Goal: Information Seeking & Learning: Check status

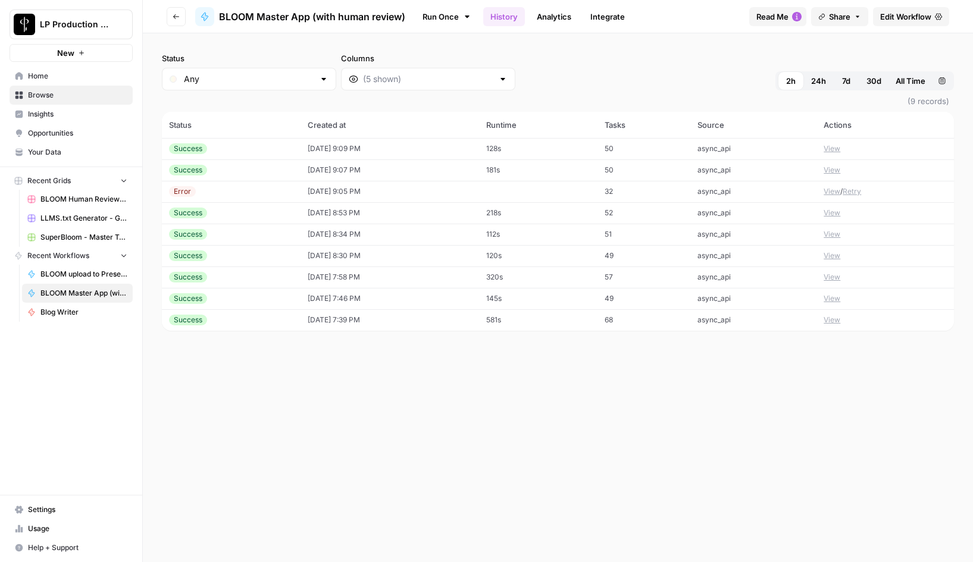
click at [832, 192] on button "View" at bounding box center [831, 191] width 17 height 11
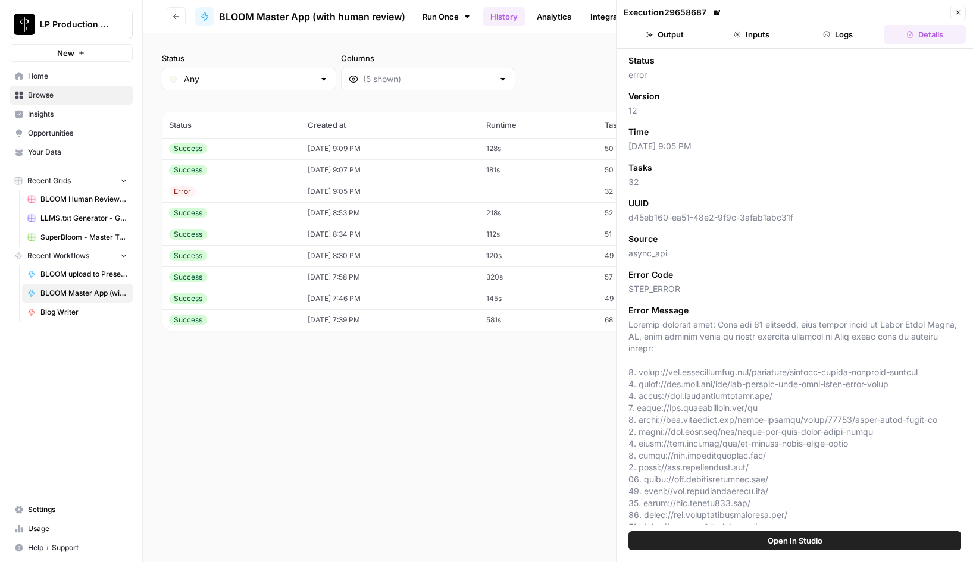
click at [754, 33] on button "Inputs" at bounding box center [751, 34] width 82 height 19
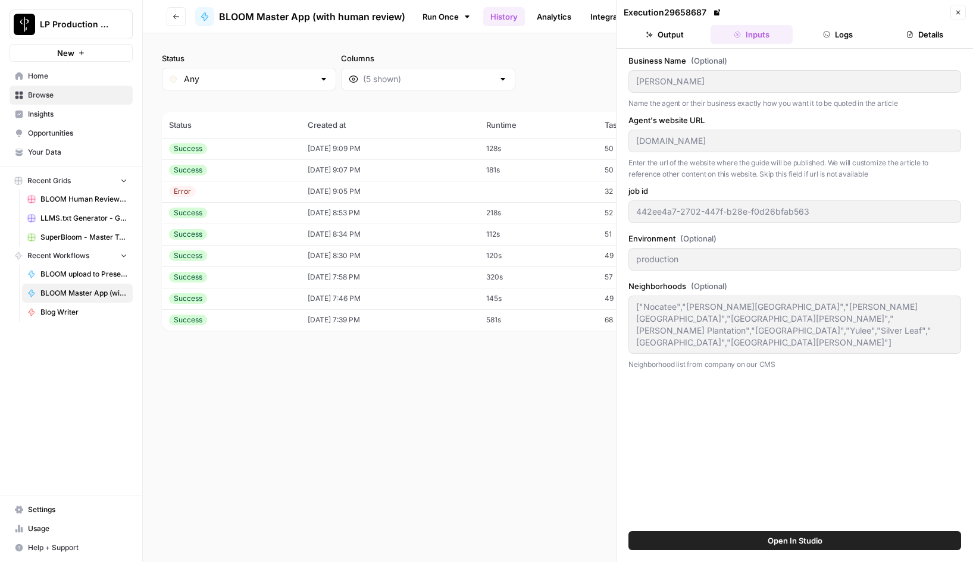
click at [829, 31] on icon "button" at bounding box center [826, 34] width 7 height 7
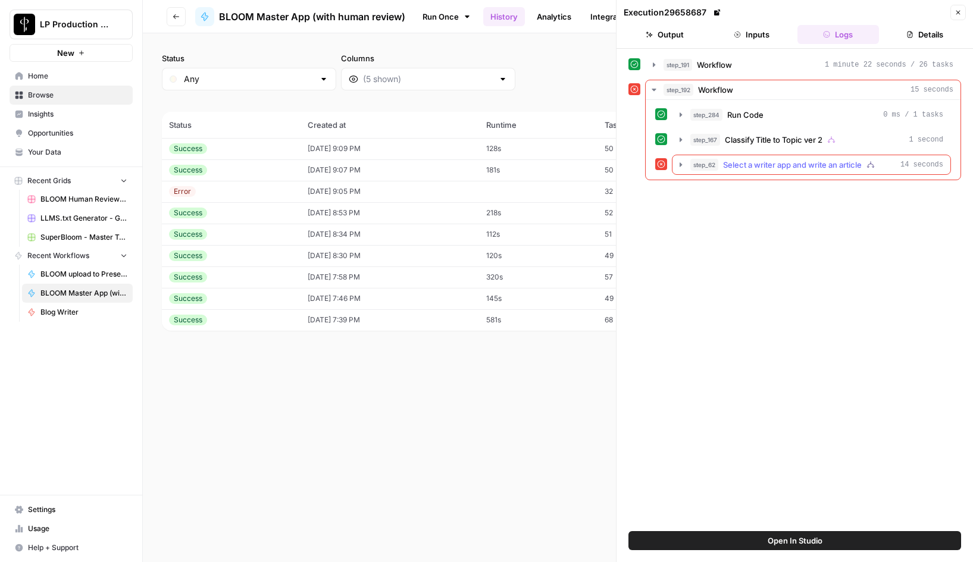
click at [680, 164] on icon "button" at bounding box center [680, 164] width 2 height 4
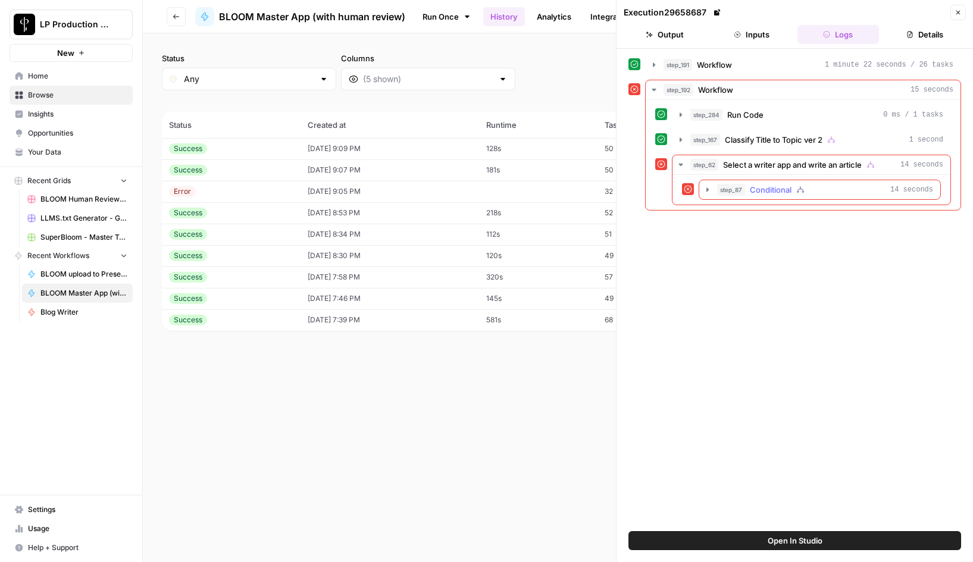
click at [707, 187] on icon "button" at bounding box center [707, 190] width 10 height 10
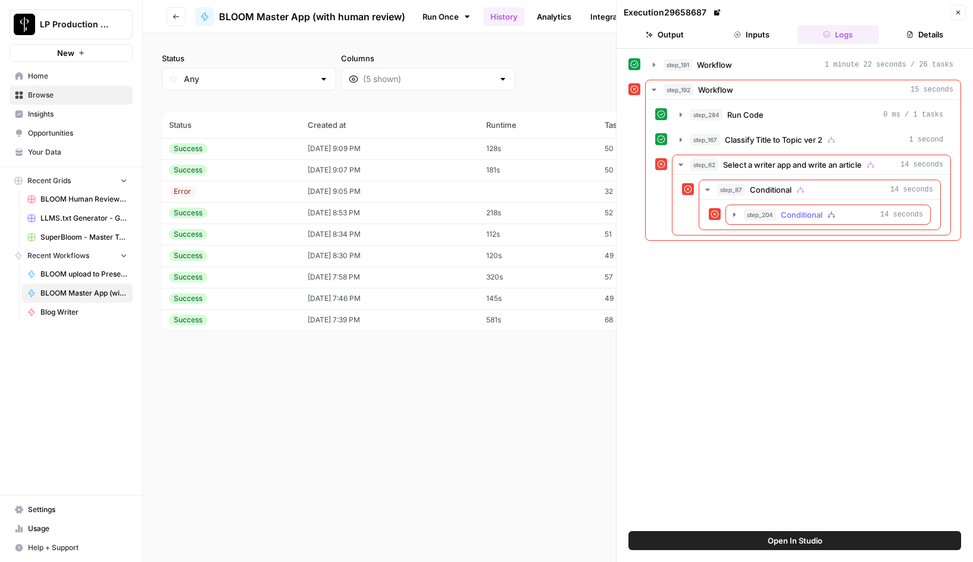
click at [729, 213] on icon "button" at bounding box center [734, 215] width 10 height 10
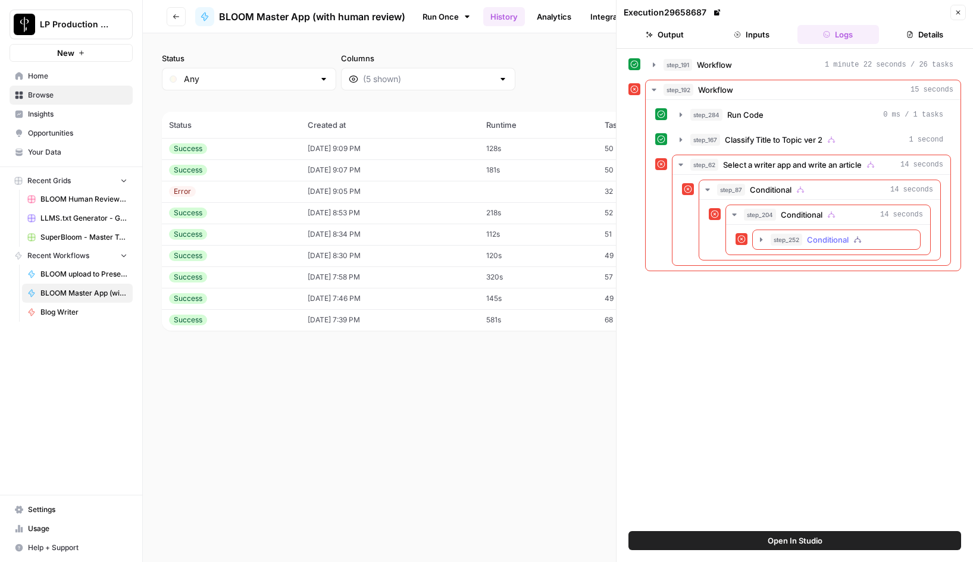
click at [755, 239] on button "step_252 Conditional 14 seconds" at bounding box center [835, 239] width 167 height 19
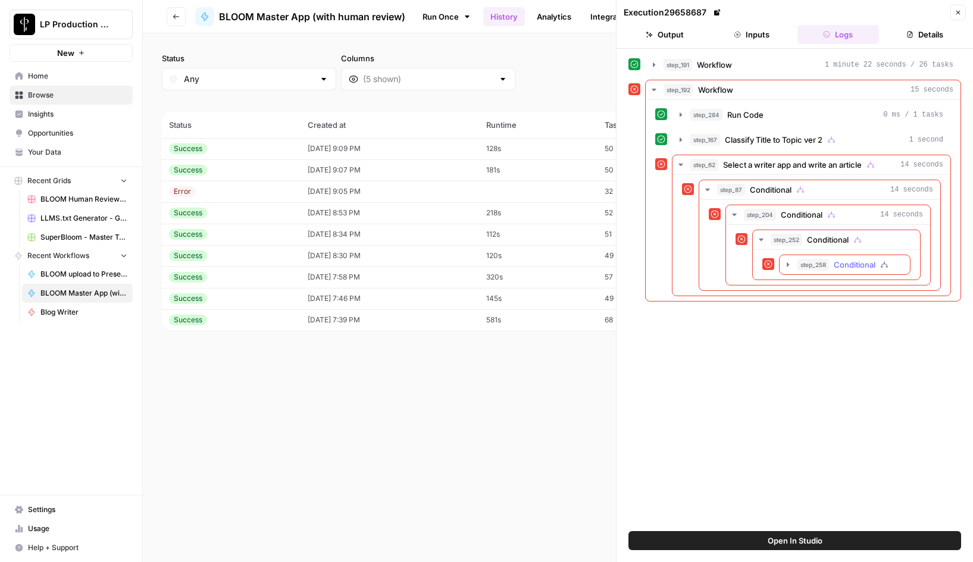
click at [790, 266] on icon "button" at bounding box center [788, 265] width 10 height 10
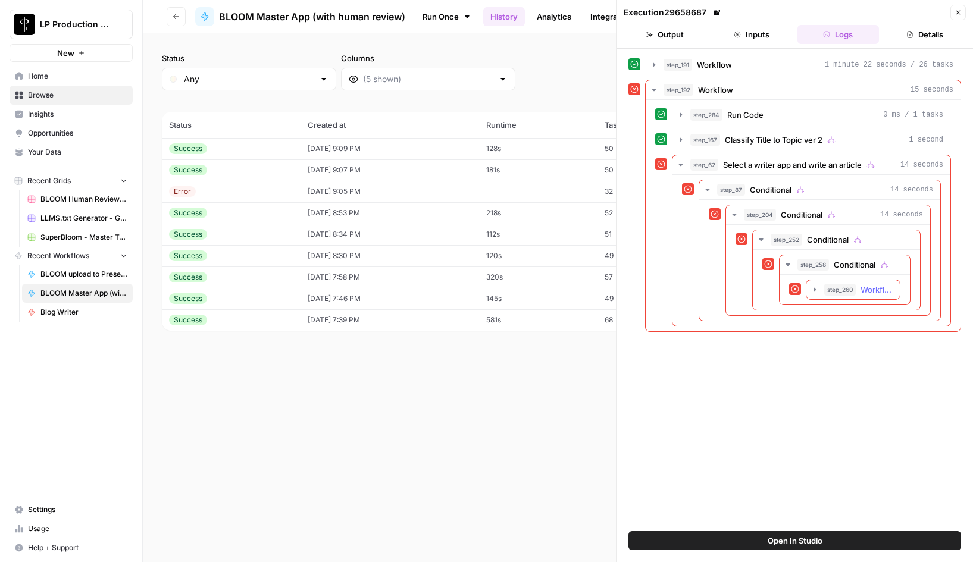
click at [816, 291] on icon "button" at bounding box center [815, 290] width 10 height 10
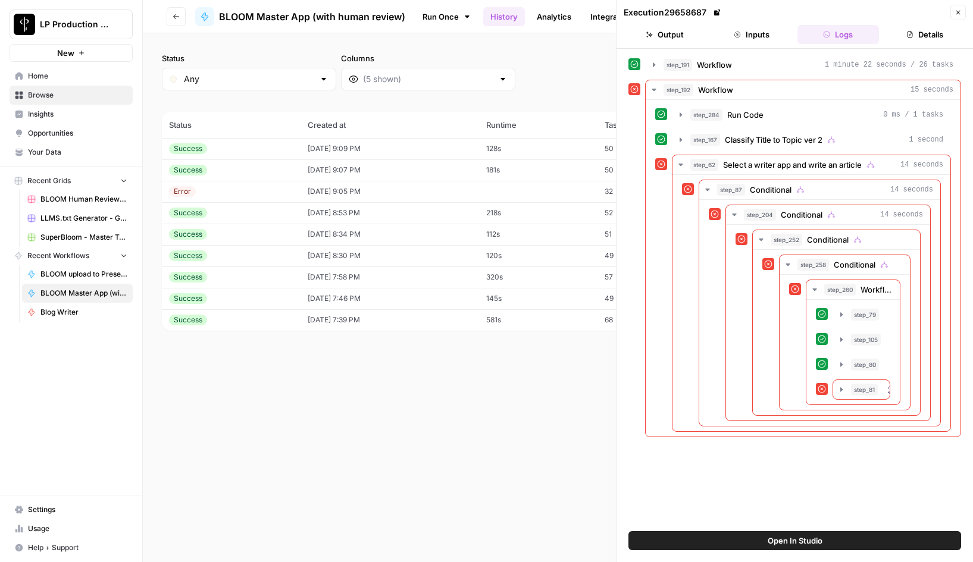
click at [836, 389] on icon "button" at bounding box center [841, 390] width 10 height 10
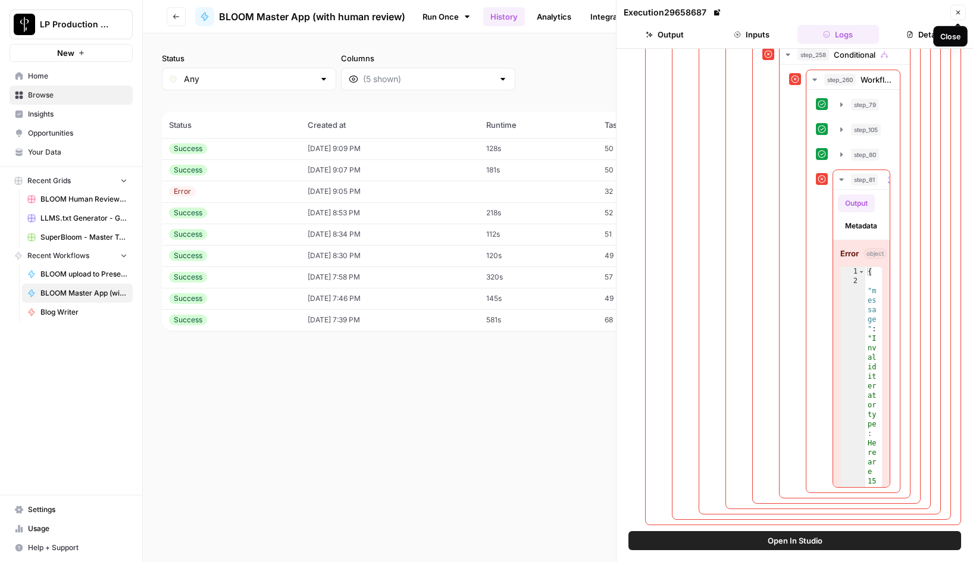
click at [957, 12] on icon "button" at bounding box center [958, 13] width 4 height 4
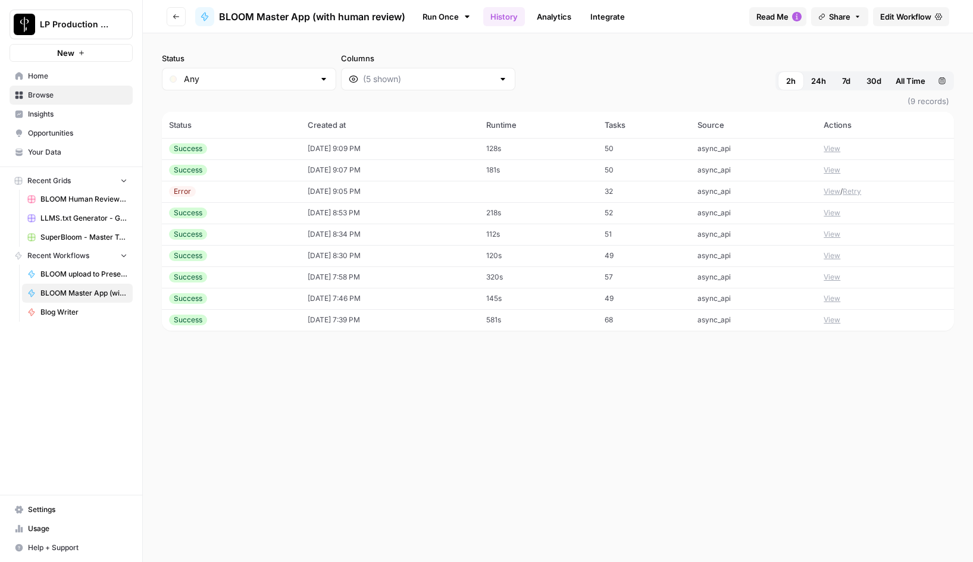
click at [833, 195] on button "View" at bounding box center [831, 191] width 17 height 11
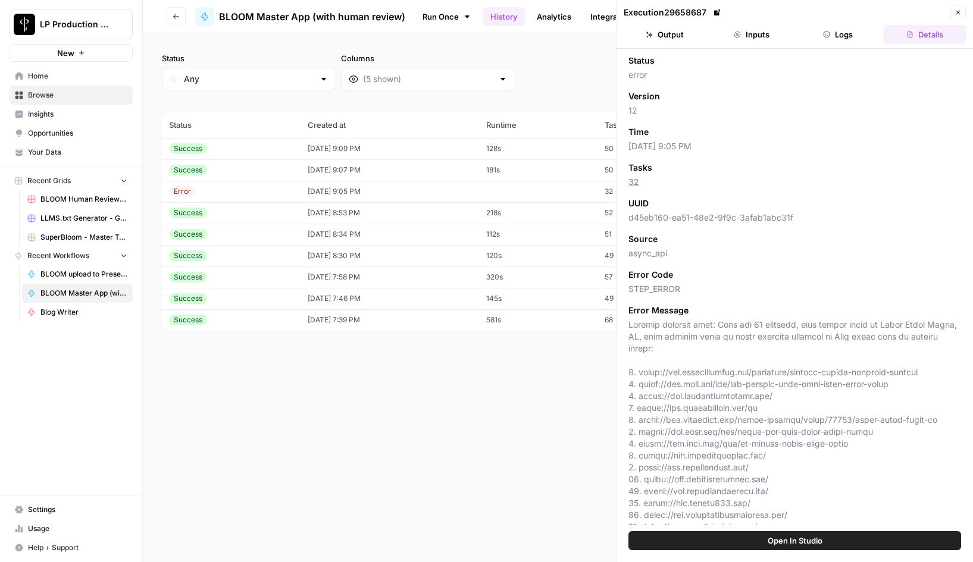
click at [744, 34] on button "Inputs" at bounding box center [751, 34] width 82 height 19
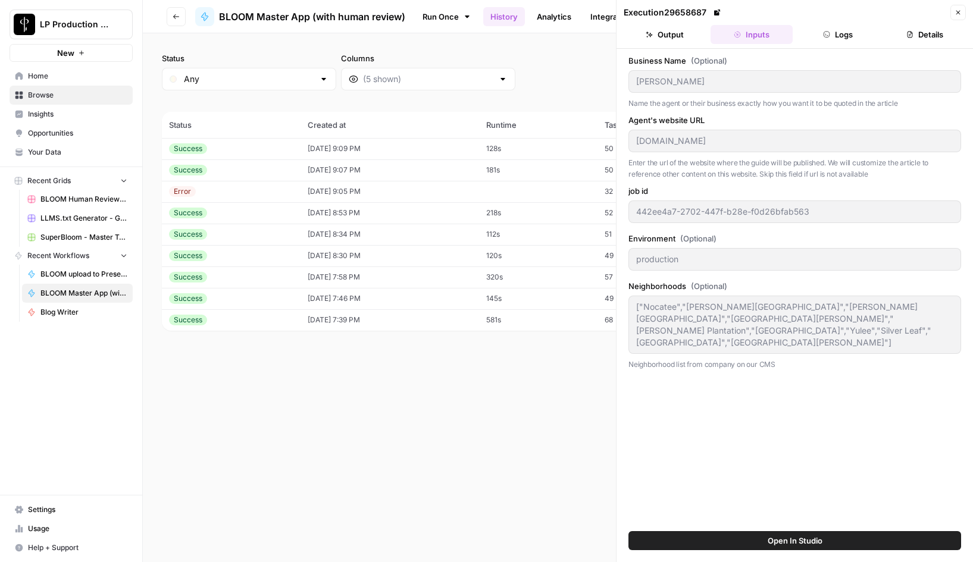
click at [543, 70] on div "Status Any Columns 2h 24h 7d 30d All Time Custom range" at bounding box center [558, 71] width 792 height 38
click at [959, 18] on button "Close" at bounding box center [957, 12] width 15 height 15
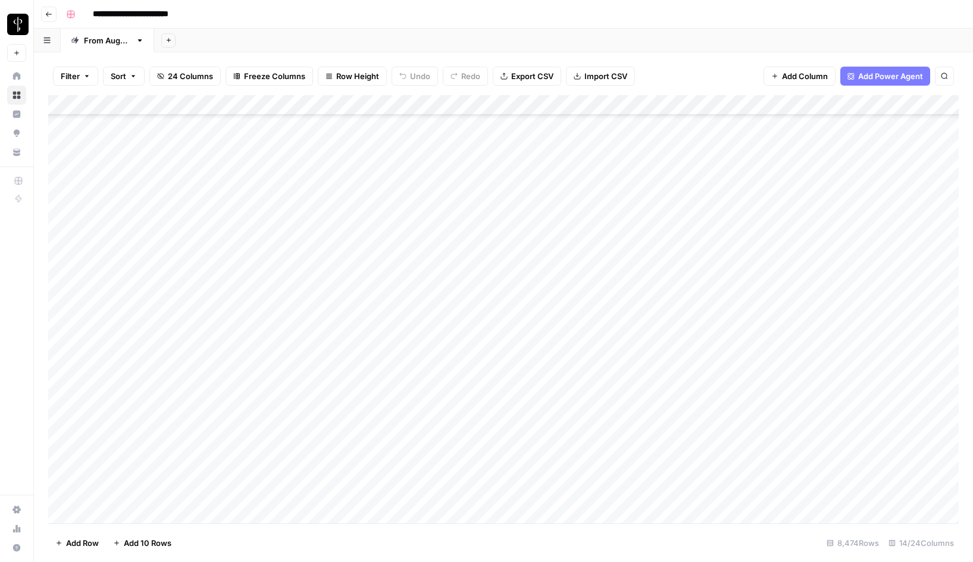
scroll to position [170989, 0]
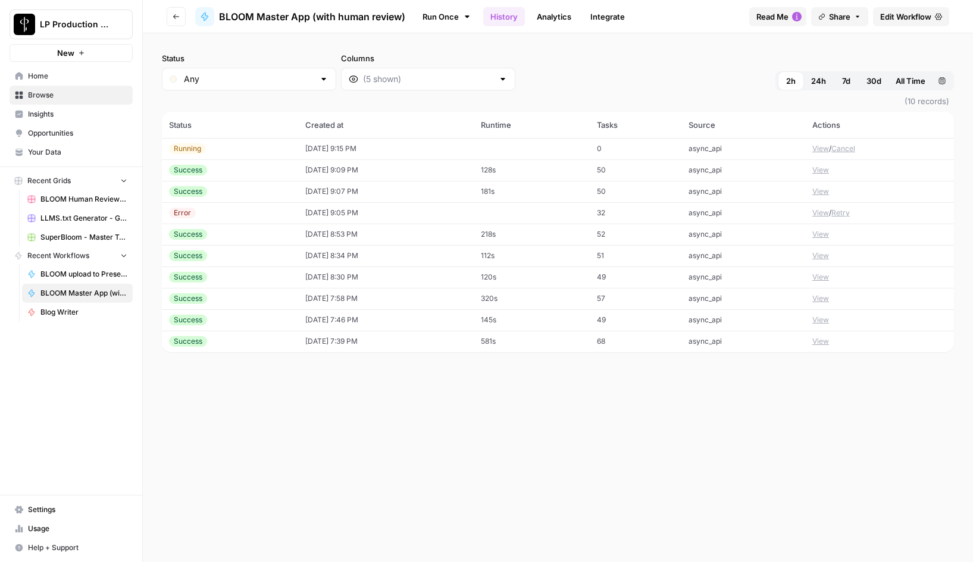
click at [823, 149] on button "View" at bounding box center [820, 148] width 17 height 11
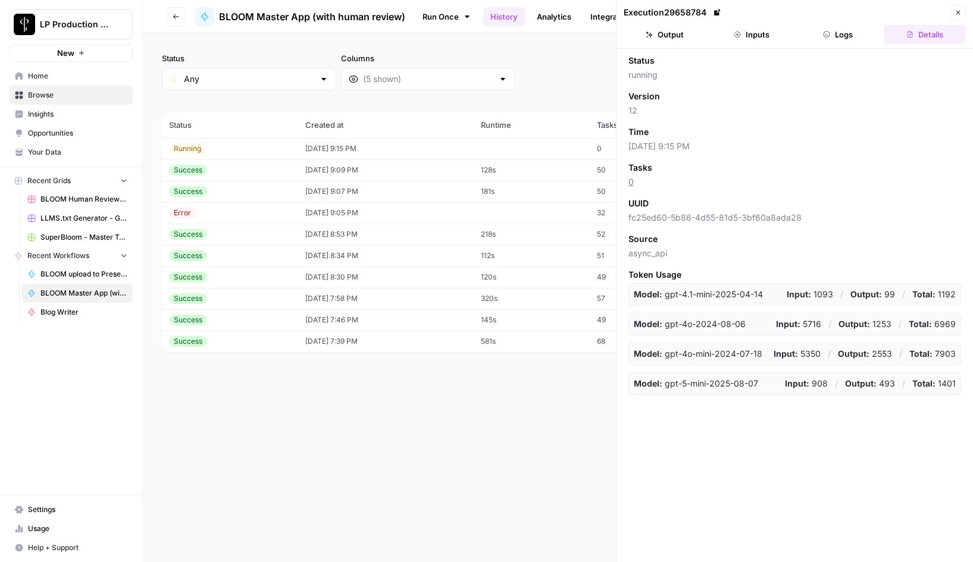
click at [757, 42] on button "Inputs" at bounding box center [751, 34] width 82 height 19
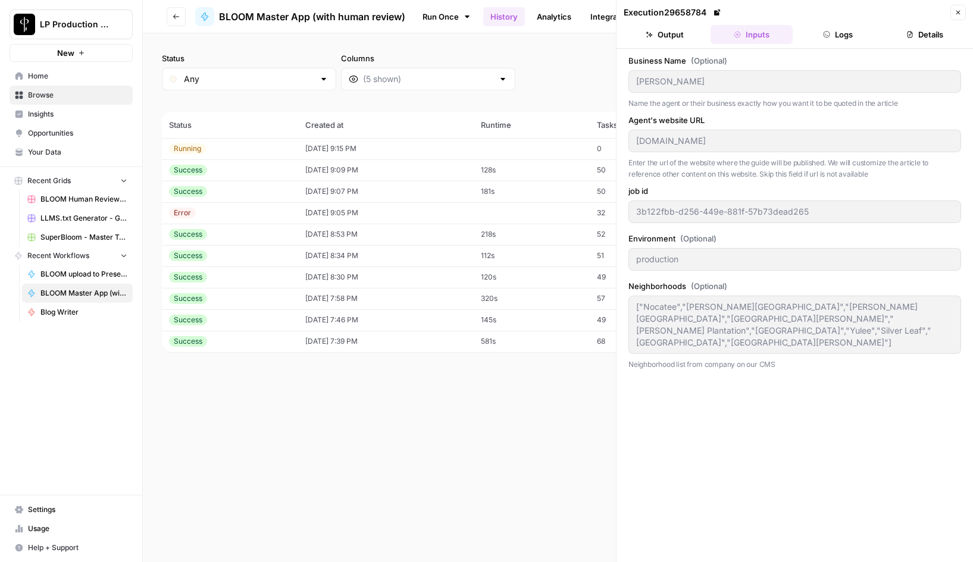
click at [836, 36] on button "Logs" at bounding box center [838, 34] width 82 height 19
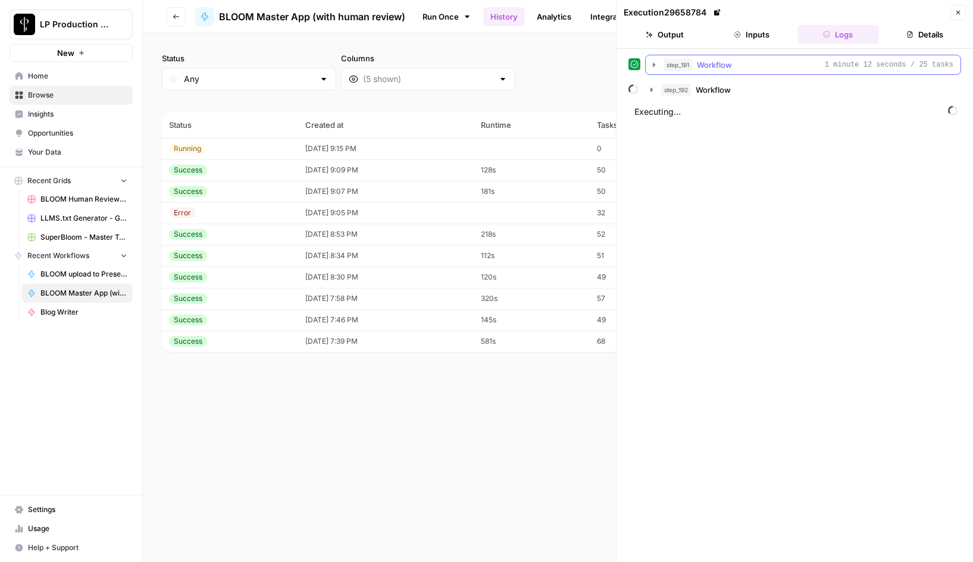
click at [654, 68] on icon "button" at bounding box center [654, 65] width 10 height 10
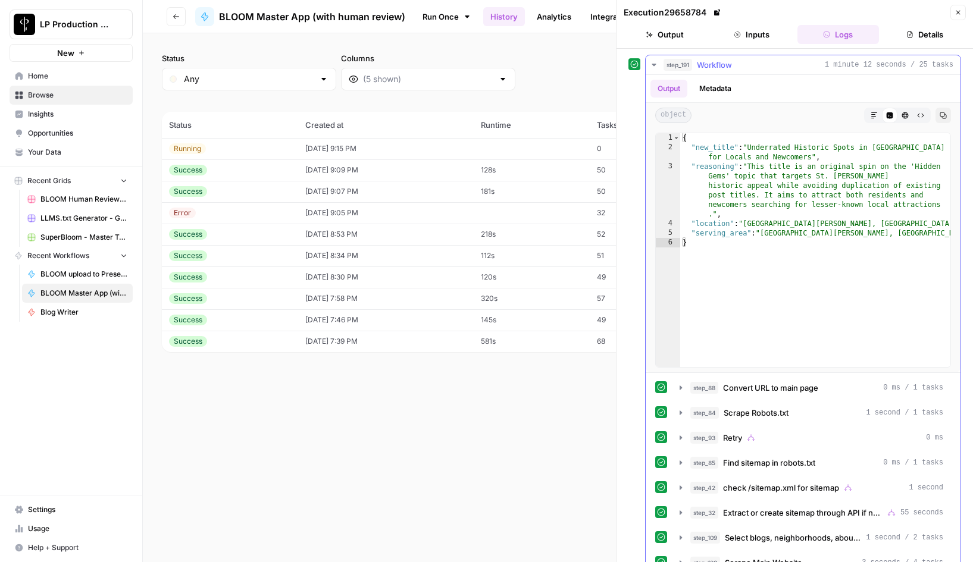
click at [654, 68] on icon "button" at bounding box center [654, 65] width 10 height 10
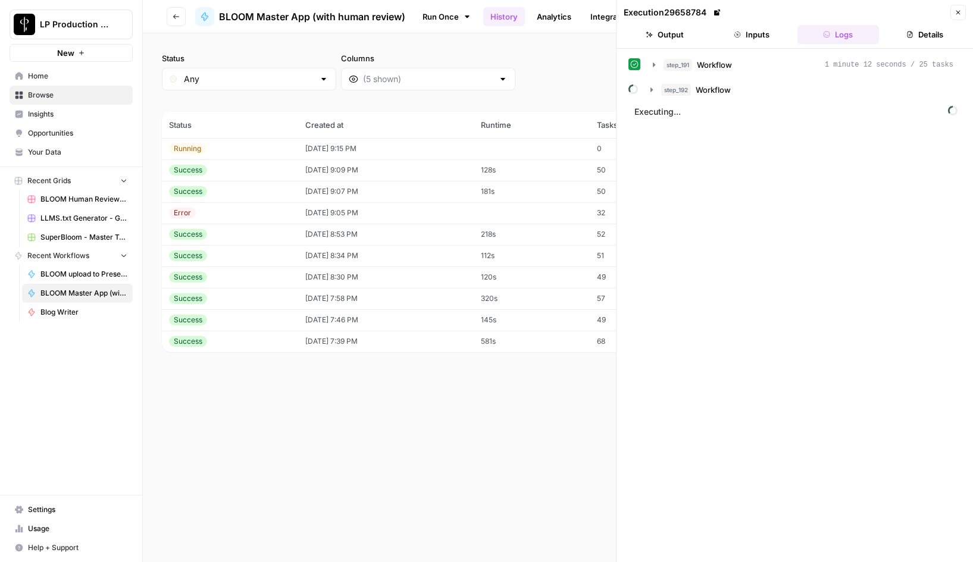
click at [957, 12] on icon "button" at bounding box center [958, 13] width 4 height 4
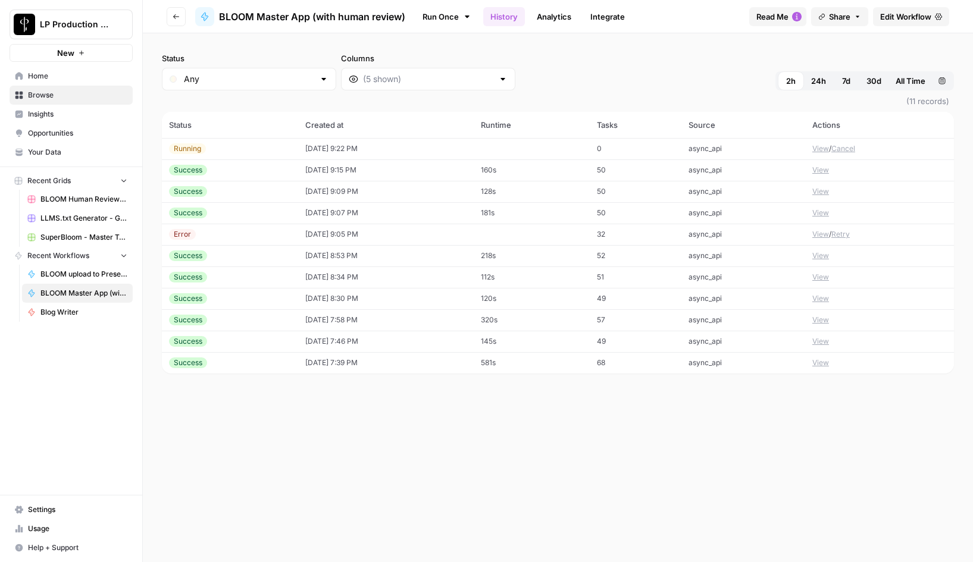
click at [822, 150] on button "View" at bounding box center [820, 148] width 17 height 11
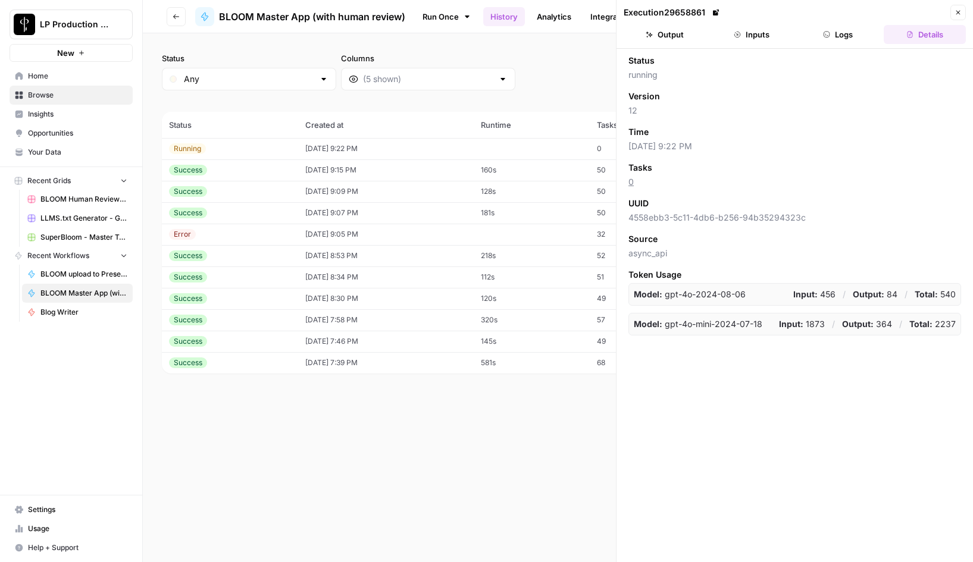
click at [771, 31] on button "Inputs" at bounding box center [751, 34] width 82 height 19
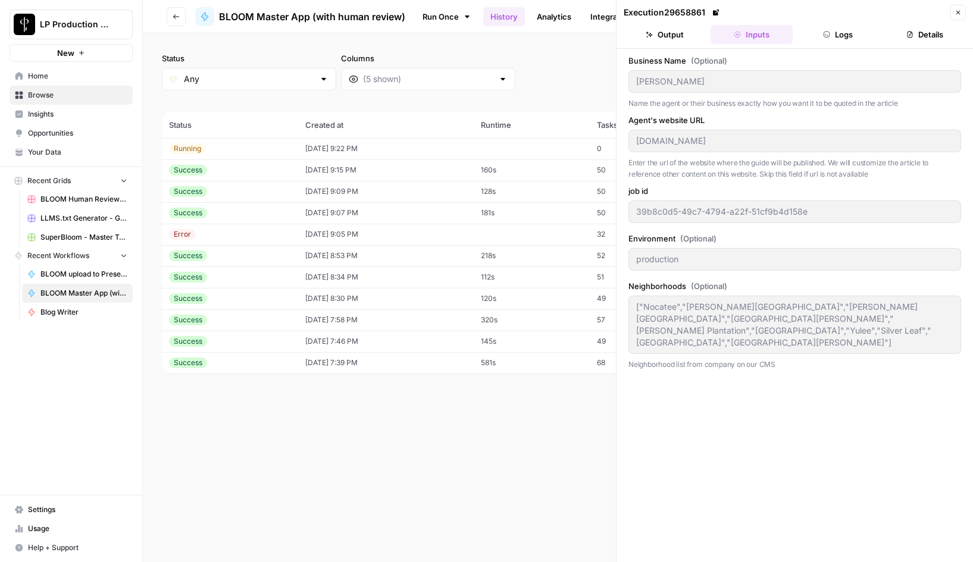
click at [958, 12] on icon "button" at bounding box center [958, 13] width 4 height 4
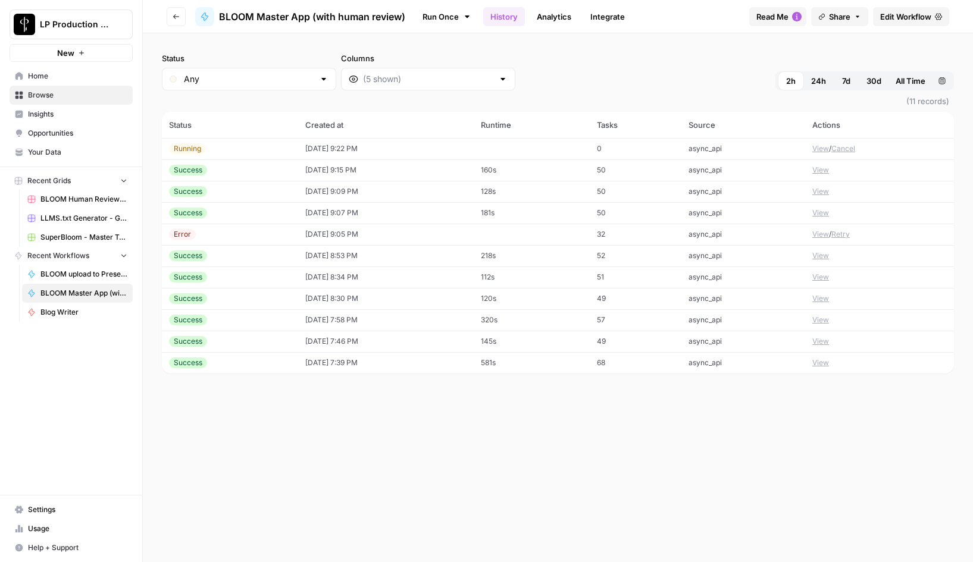
click at [846, 148] on button "Cancel" at bounding box center [843, 148] width 24 height 11
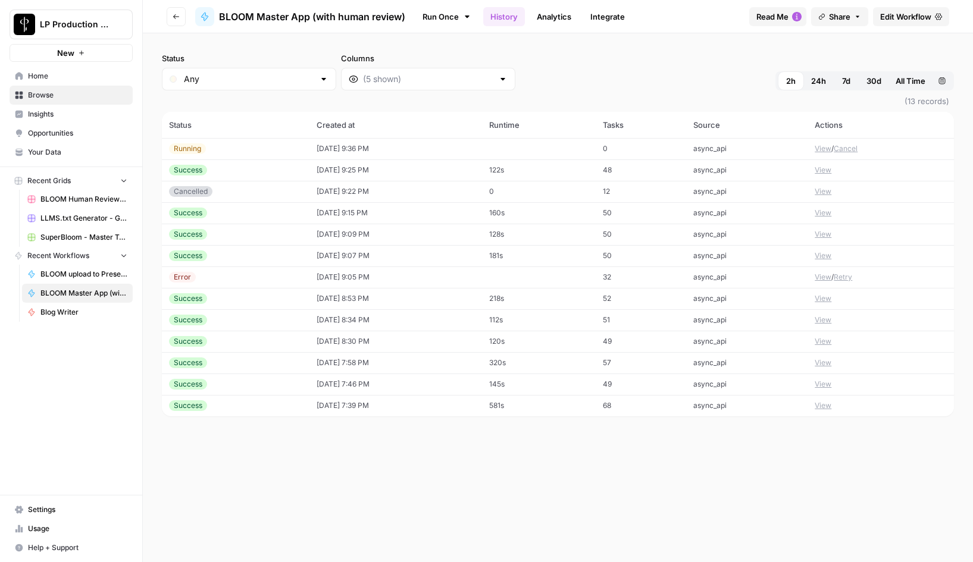
click at [821, 169] on button "View" at bounding box center [822, 170] width 17 height 11
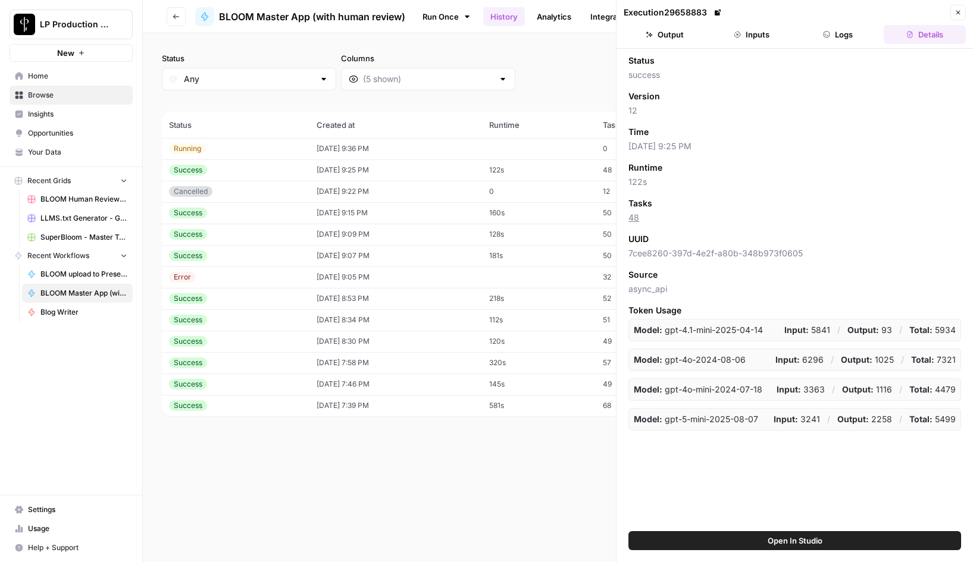
click at [765, 34] on button "Inputs" at bounding box center [751, 34] width 82 height 19
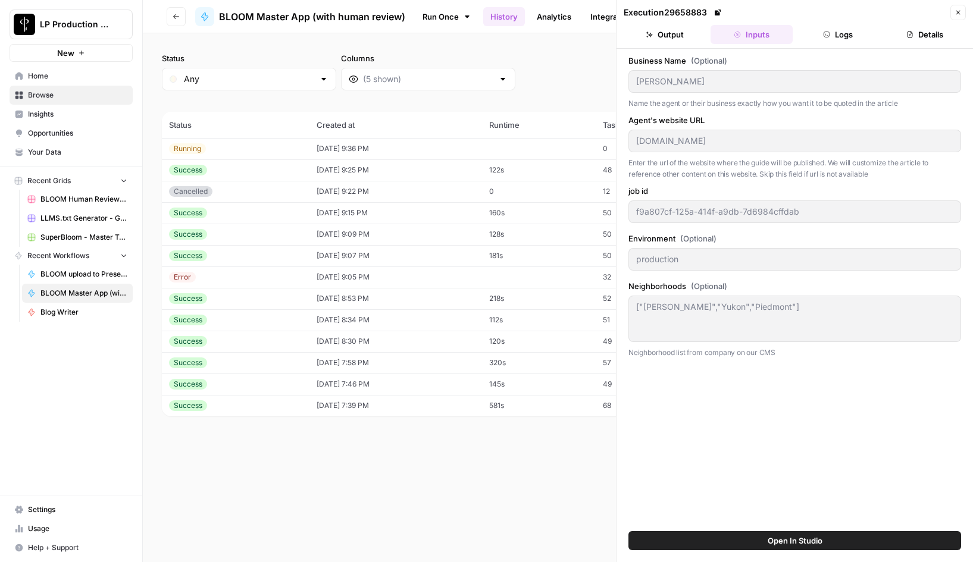
click at [960, 13] on icon "button" at bounding box center [957, 12] width 7 height 7
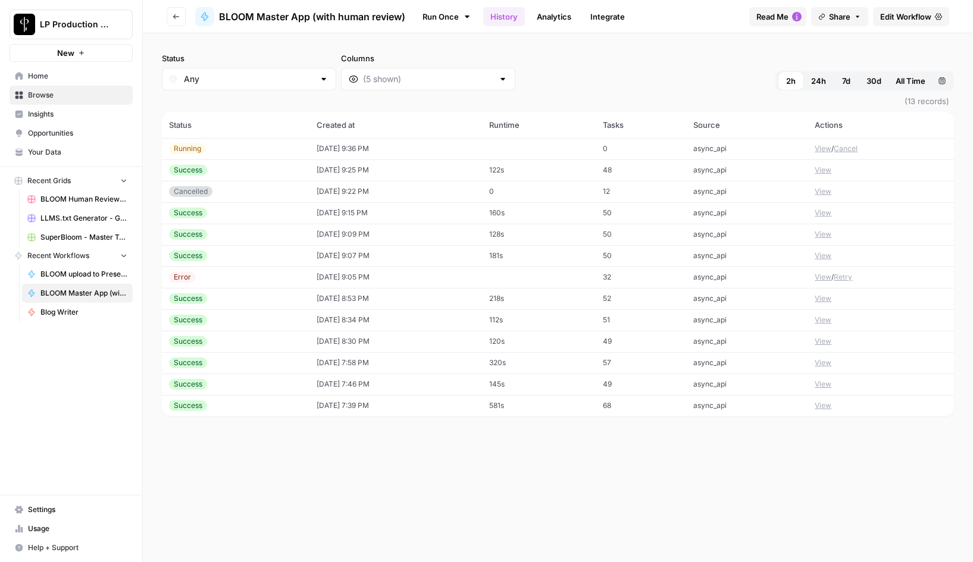
click at [824, 150] on button "View" at bounding box center [822, 148] width 17 height 11
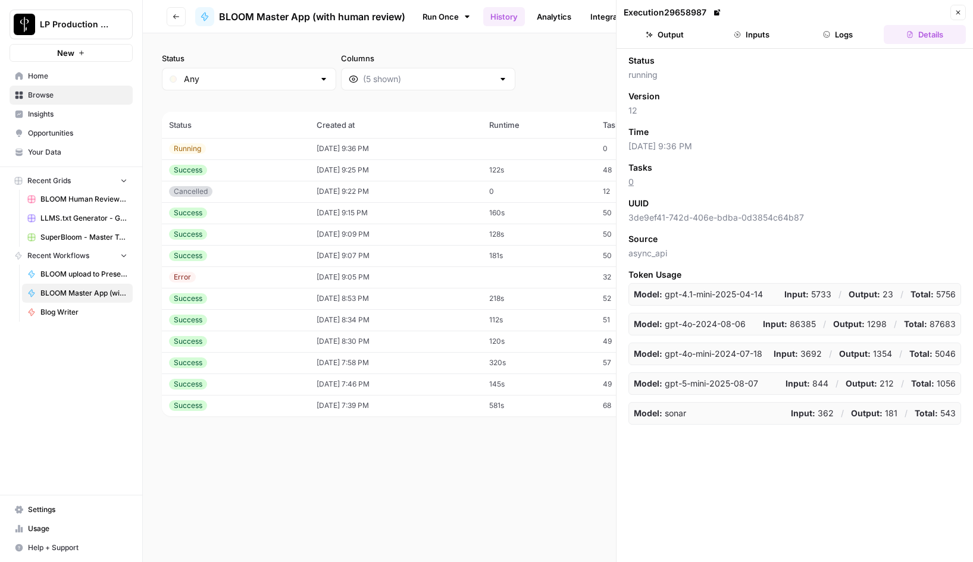
click at [747, 40] on button "Inputs" at bounding box center [751, 34] width 82 height 19
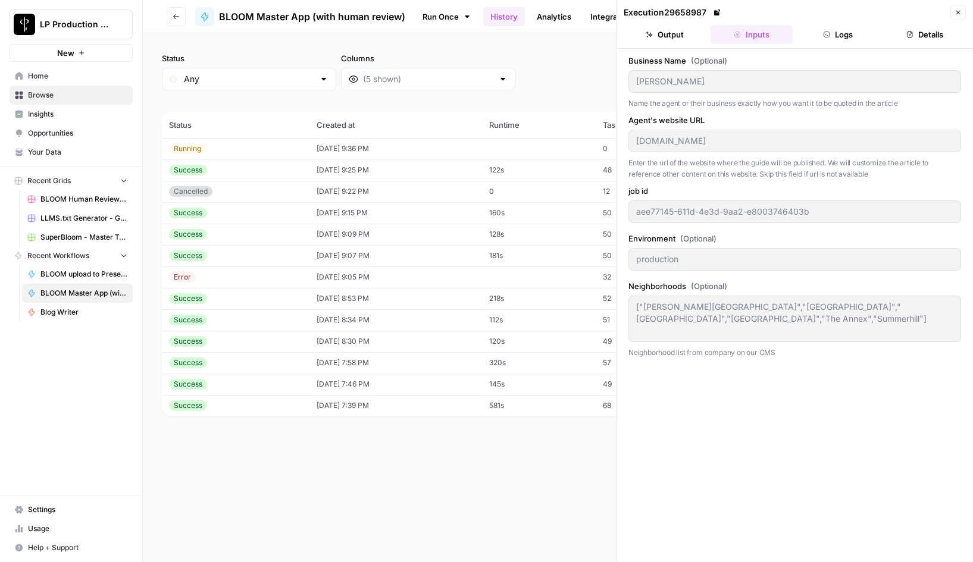
click at [958, 11] on icon "button" at bounding box center [957, 12] width 7 height 7
